Goal: Information Seeking & Learning: Learn about a topic

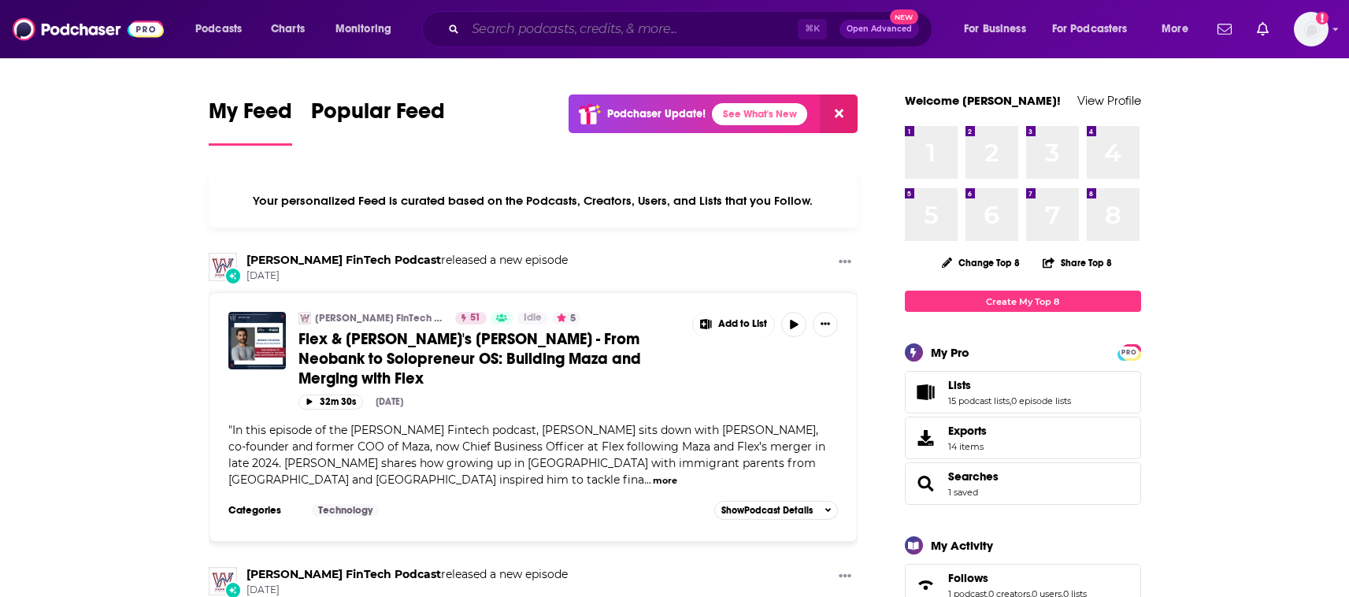
click at [530, 38] on input "Search podcasts, credits, & more..." at bounding box center [631, 29] width 332 height 25
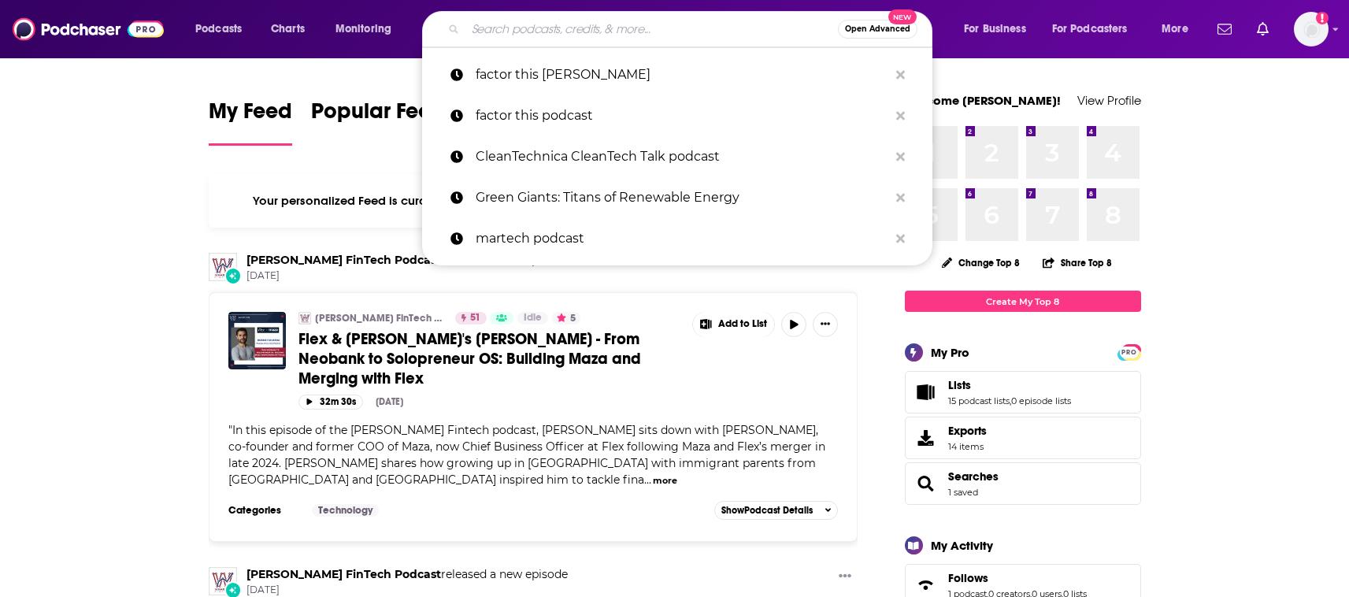
paste input "What Just Happened with [PERSON_NAME]"
type input "What Just Happened with [PERSON_NAME]"
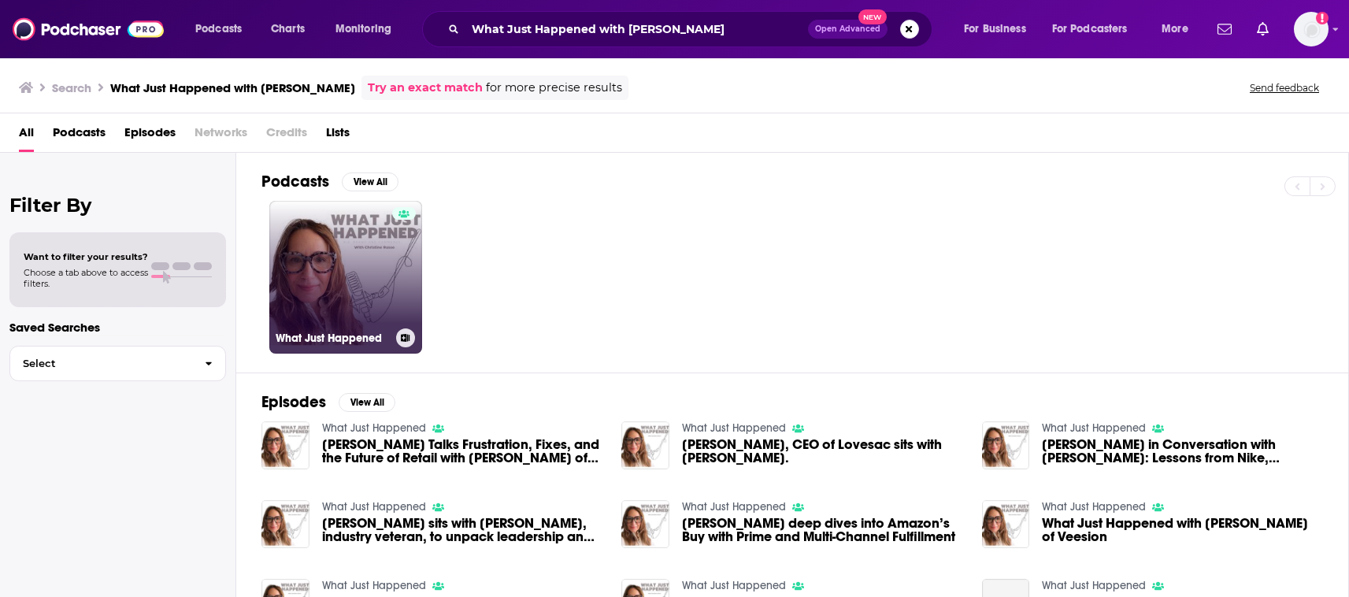
click at [367, 272] on link "What Just Happened" at bounding box center [345, 277] width 153 height 153
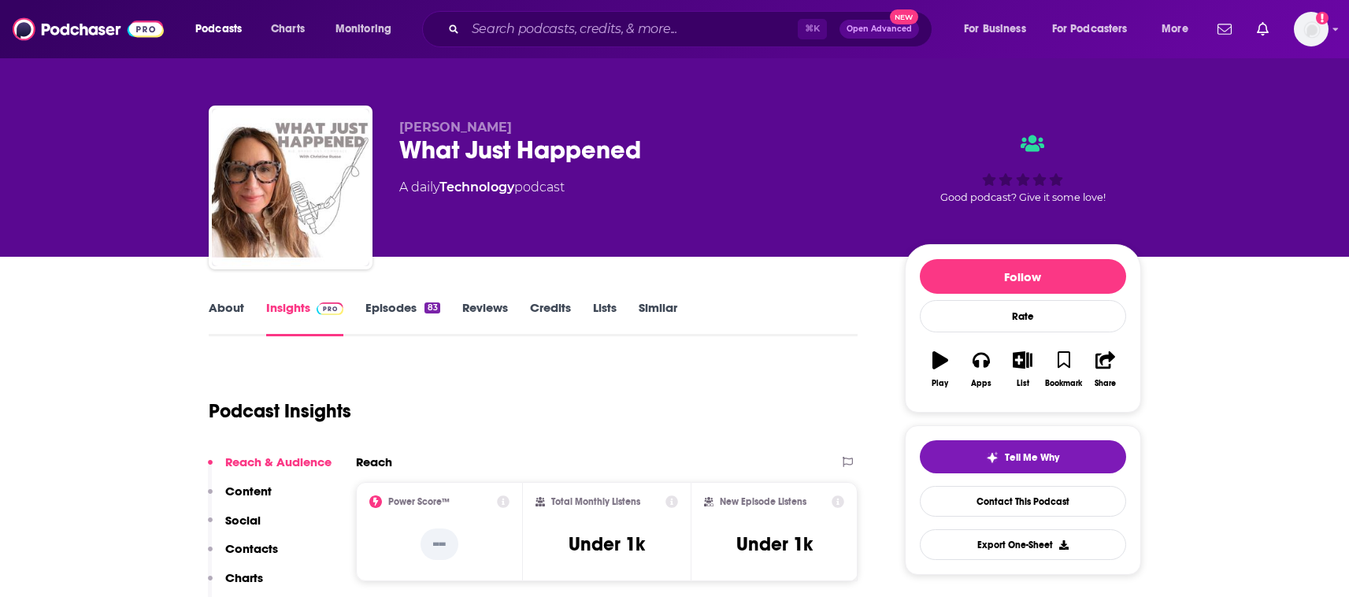
click at [222, 306] on link "About" at bounding box center [226, 318] width 35 height 36
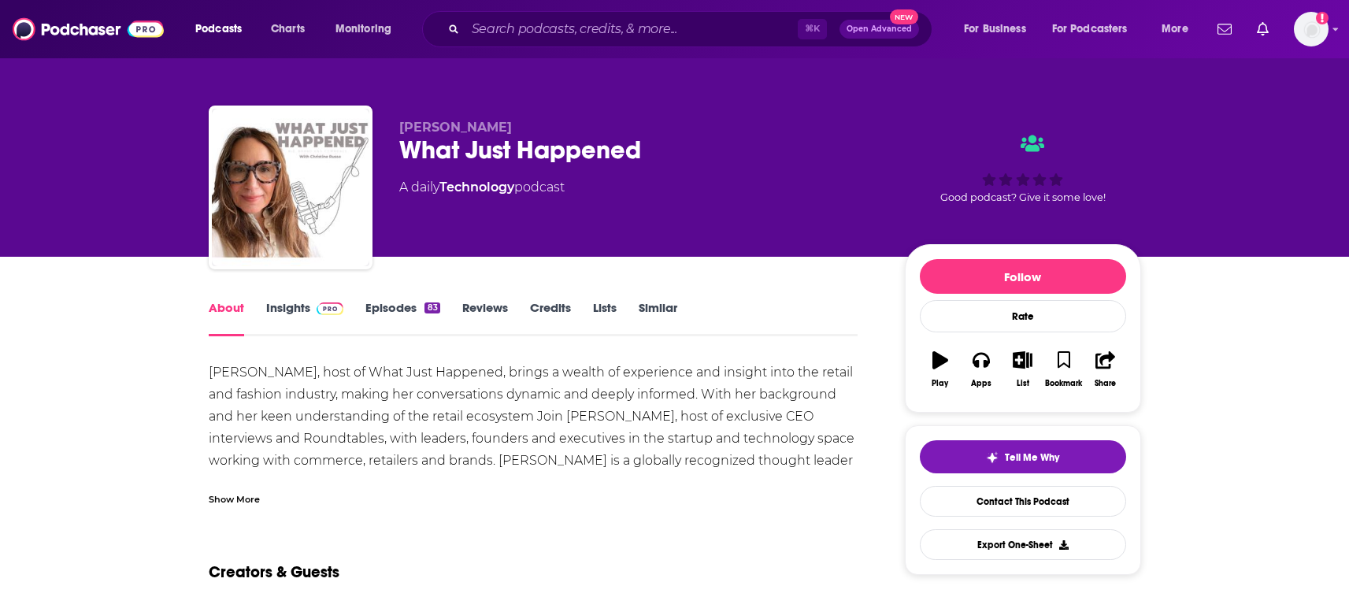
click at [238, 492] on div "Show More" at bounding box center [234, 498] width 51 height 15
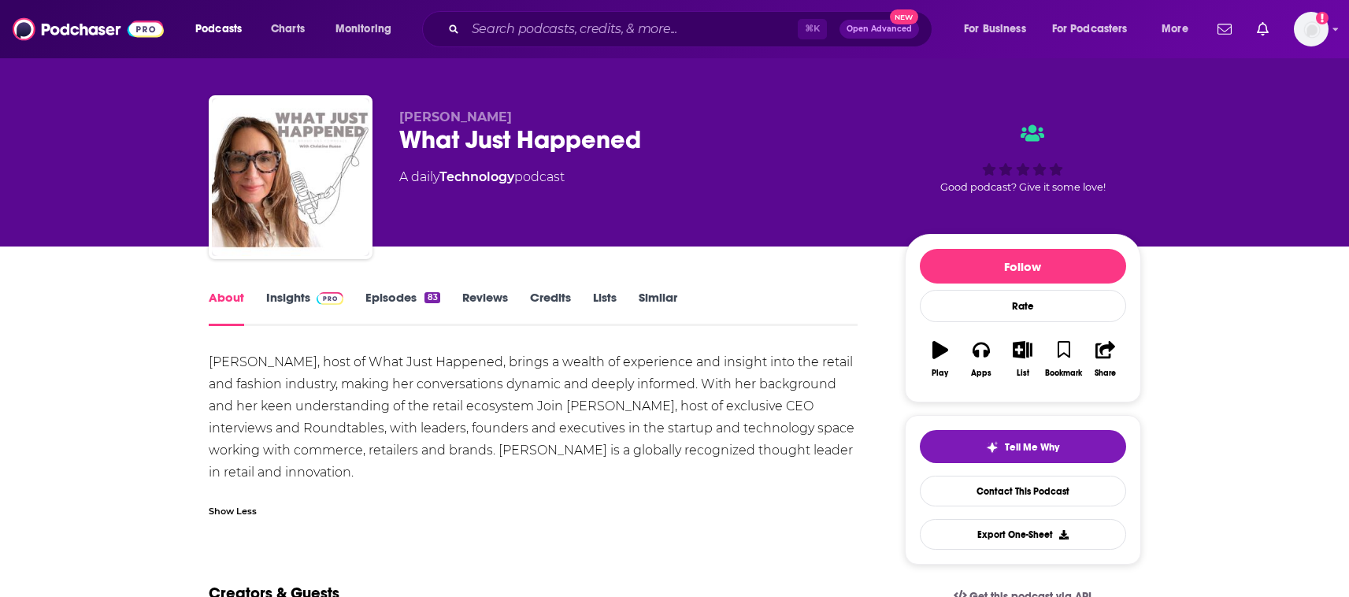
scroll to position [13, 0]
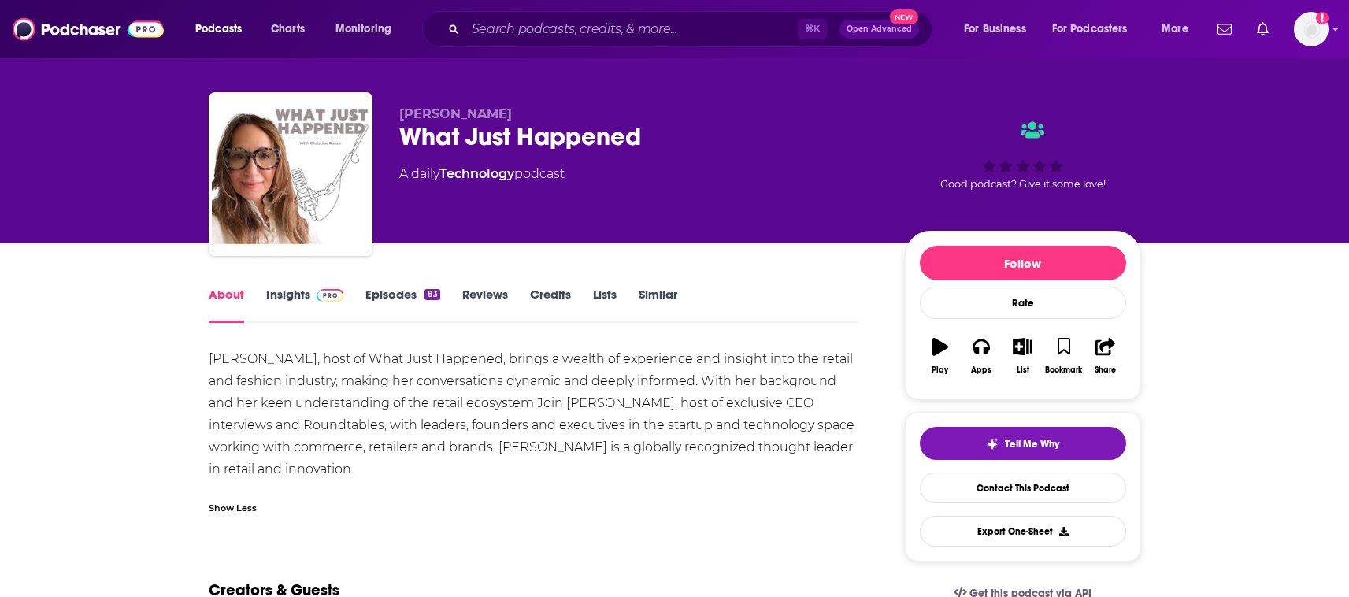
click at [277, 301] on link "Insights" at bounding box center [305, 305] width 78 height 36
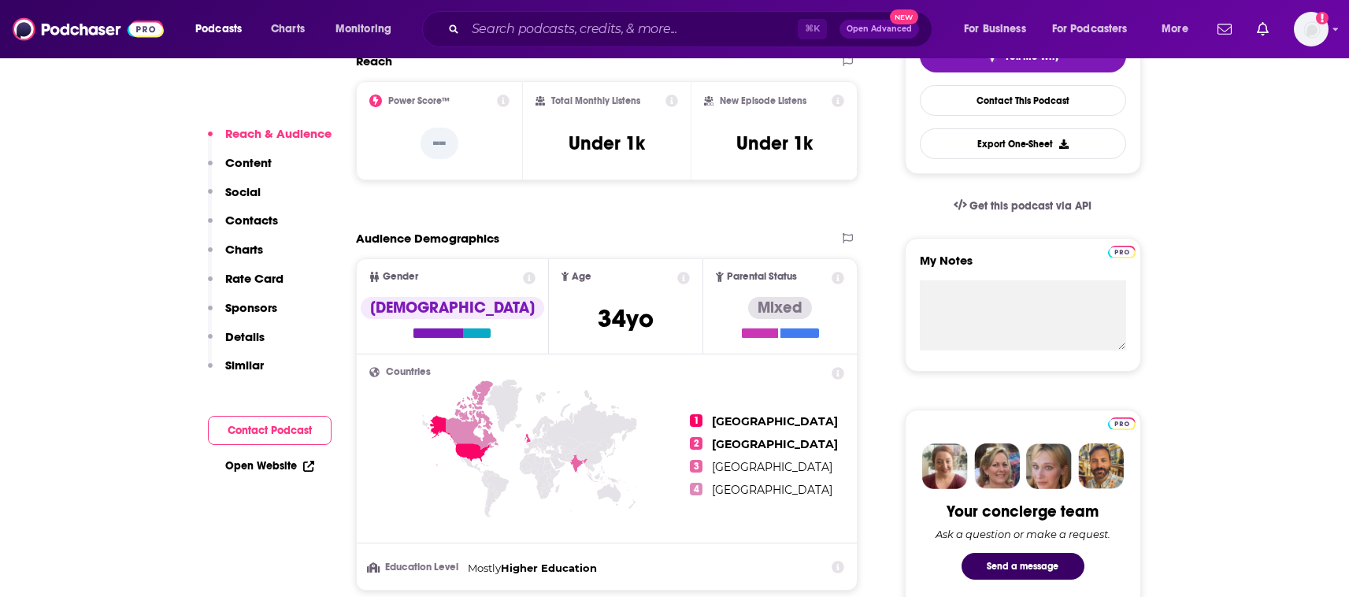
scroll to position [948, 0]
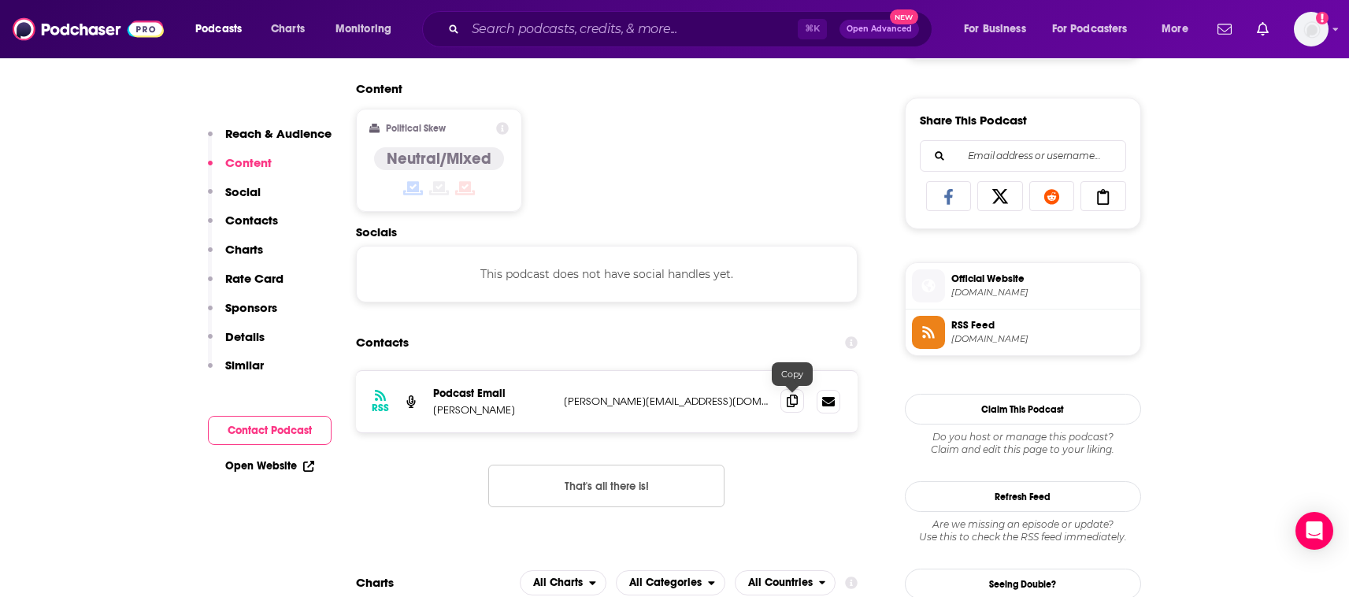
click at [791, 404] on icon at bounding box center [792, 401] width 11 height 13
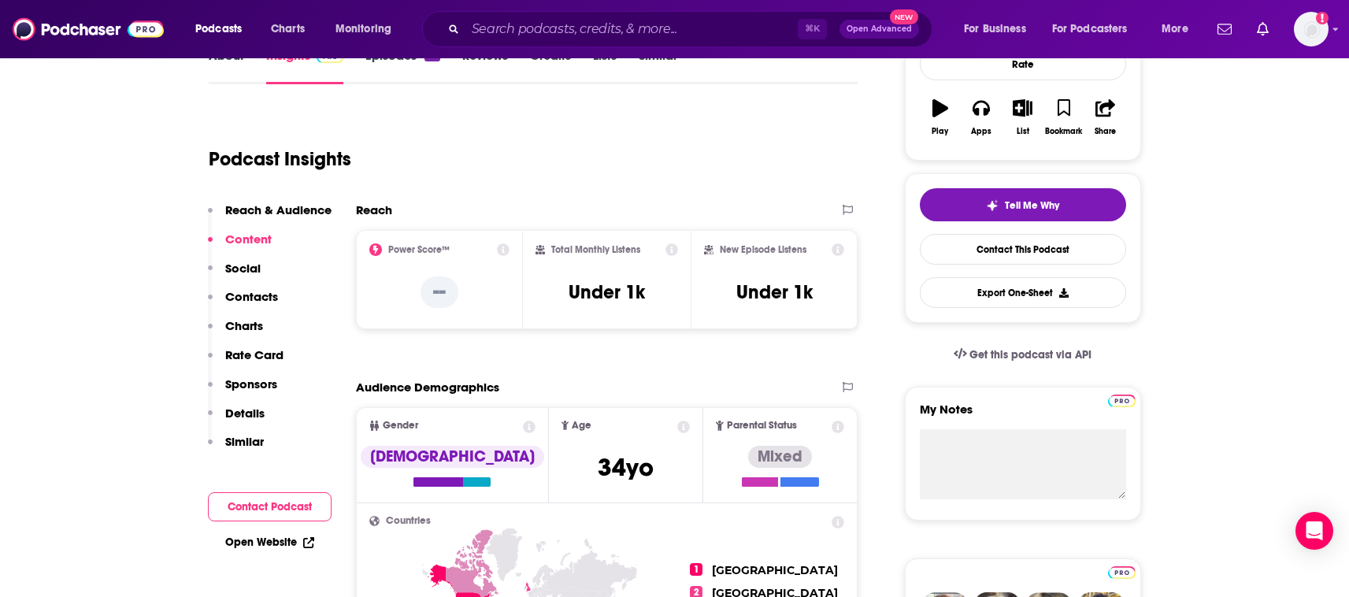
scroll to position [0, 0]
